Goal: Complete application form

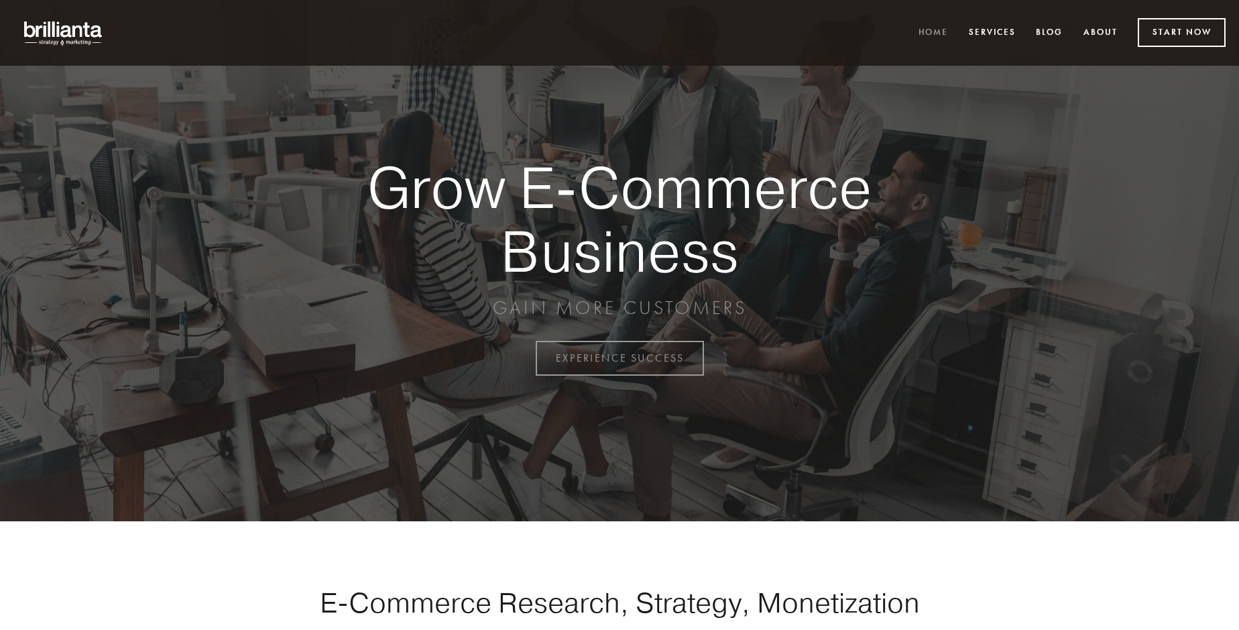
scroll to position [3515, 0]
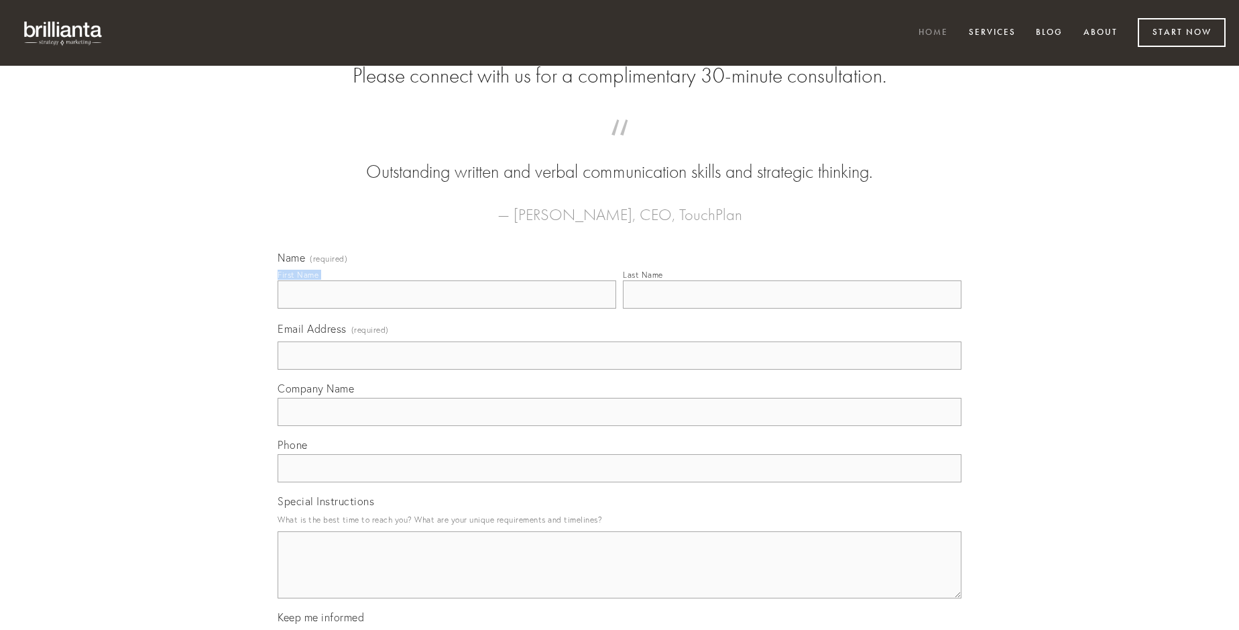
type input "[PERSON_NAME]"
click at [792, 308] on input "Last Name" at bounding box center [792, 294] width 339 height 28
type input "[PERSON_NAME]"
click at [620, 369] on input "Email Address (required)" at bounding box center [620, 355] width 684 height 28
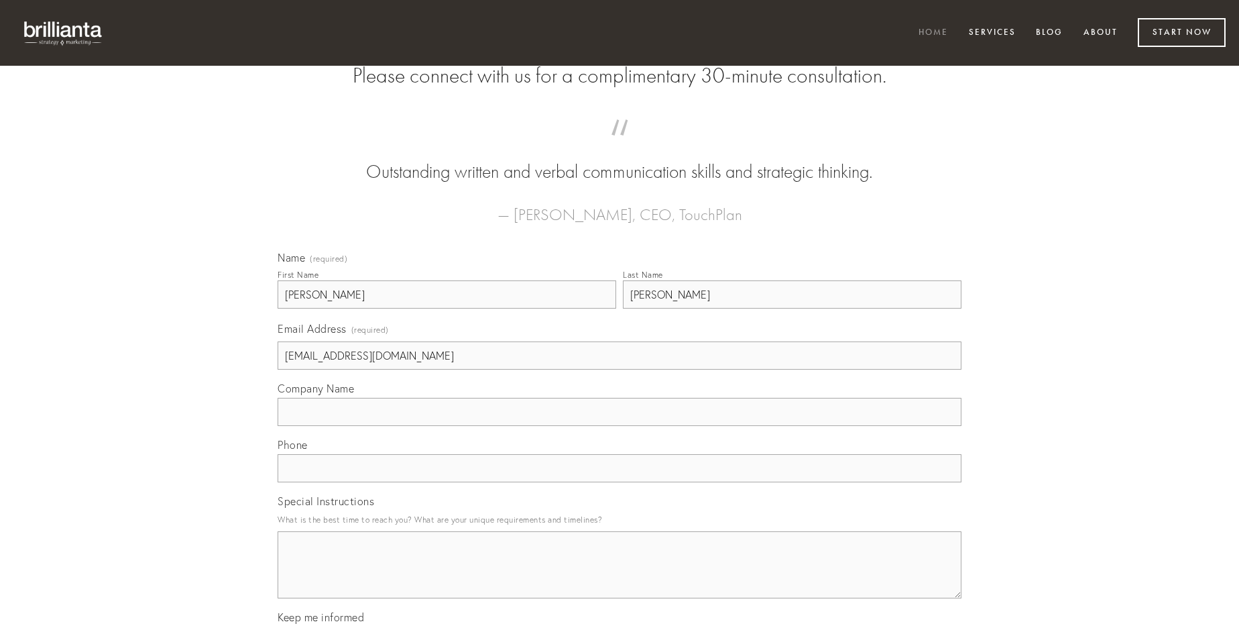
type input "[EMAIL_ADDRESS][DOMAIN_NAME]"
click at [620, 426] on input "Company Name" at bounding box center [620, 412] width 684 height 28
type input "velum"
click at [620, 482] on input "text" at bounding box center [620, 468] width 684 height 28
click at [620, 577] on textarea "Special Instructions" at bounding box center [620, 564] width 684 height 67
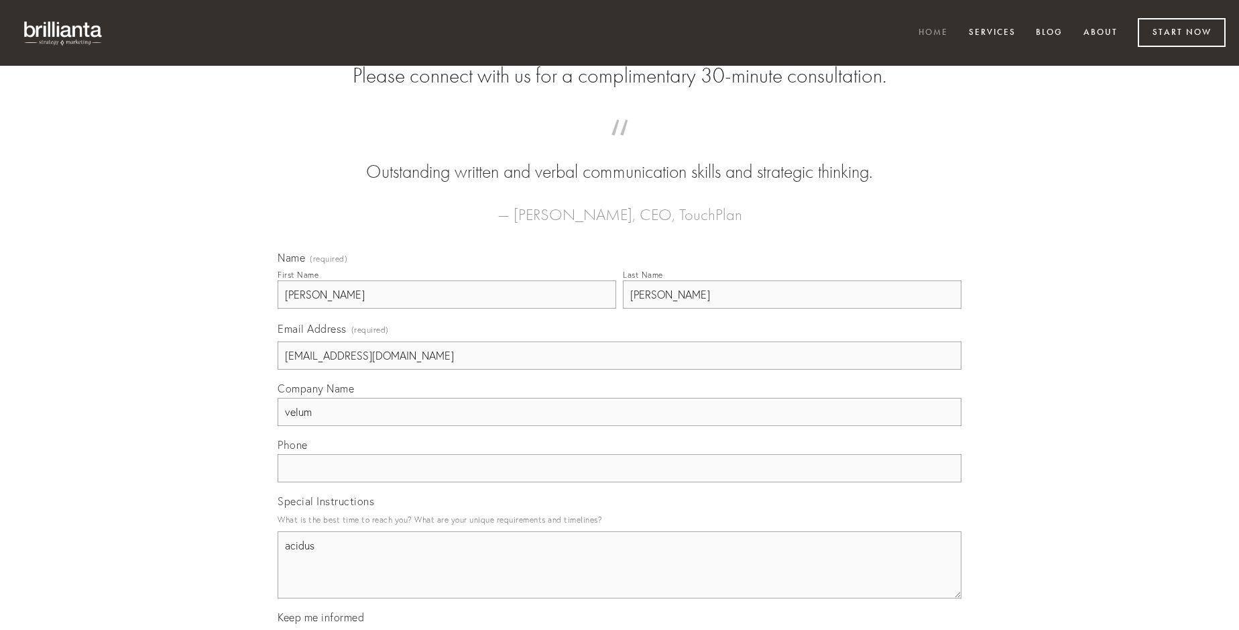
type textarea "acidus"
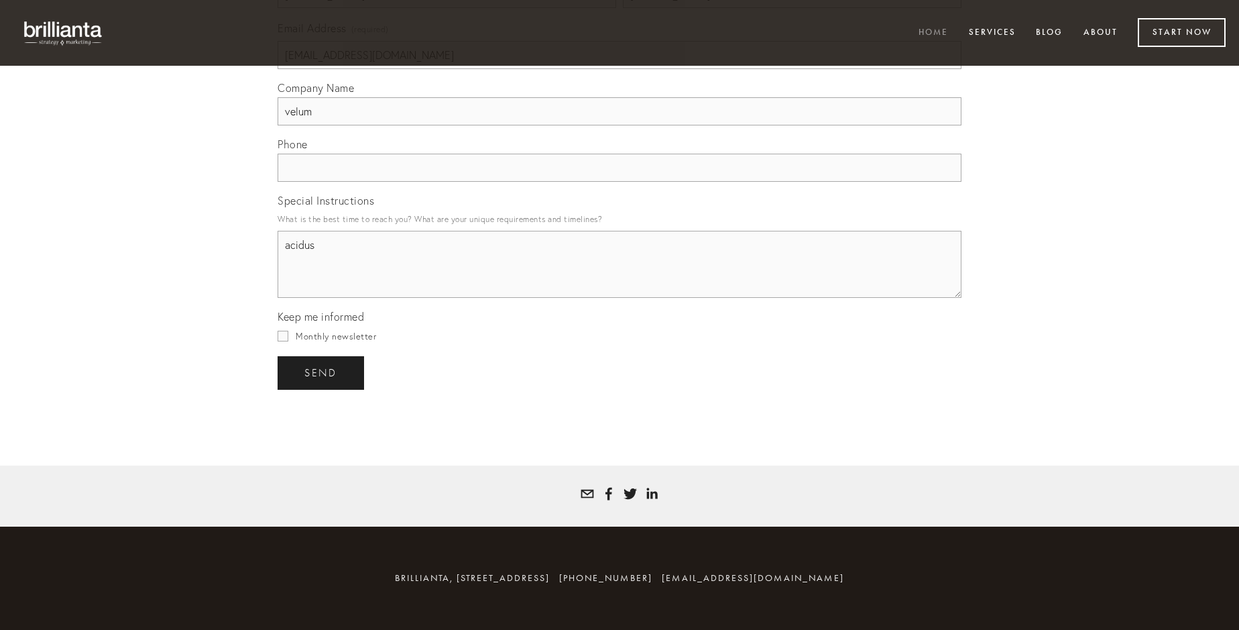
click at [322, 372] on span "send" at bounding box center [320, 373] width 33 height 12
